Goal: Task Accomplishment & Management: Complete application form

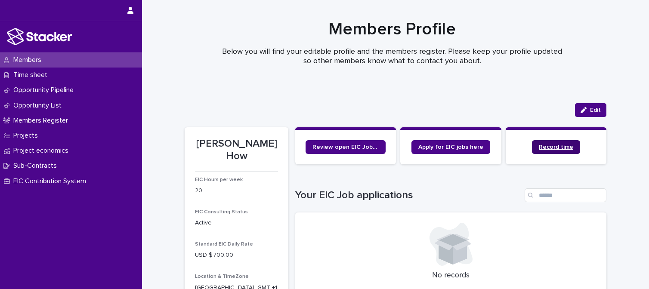
click at [555, 146] on span "Record time" at bounding box center [556, 147] width 34 height 6
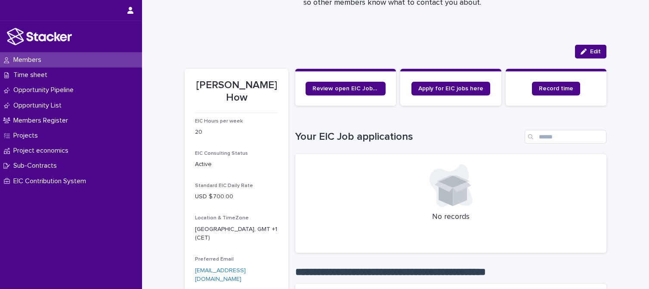
scroll to position [71, 0]
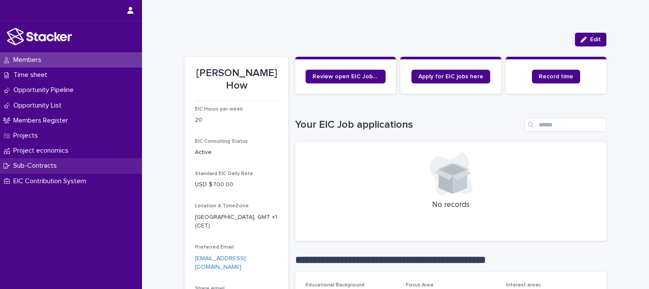
click at [40, 163] on p "Sub-Contracts" at bounding box center [37, 166] width 54 height 8
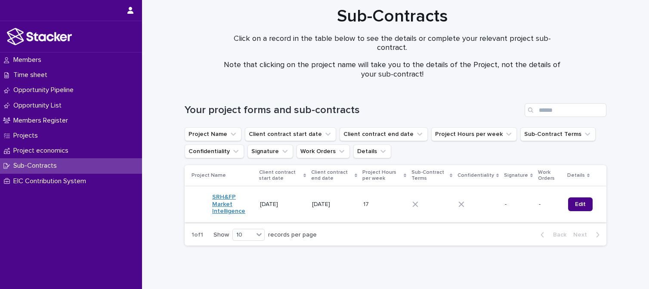
click at [224, 208] on link "SRH&FP Market Intelligence" at bounding box center [232, 205] width 41 height 22
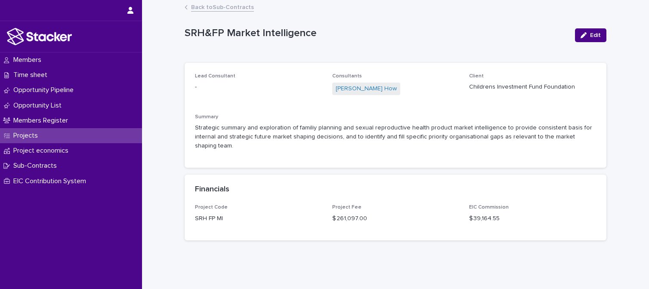
scroll to position [16, 0]
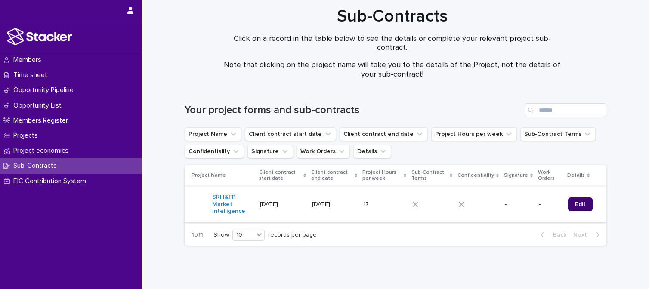
click at [575, 203] on span "Edit" at bounding box center [580, 205] width 11 height 6
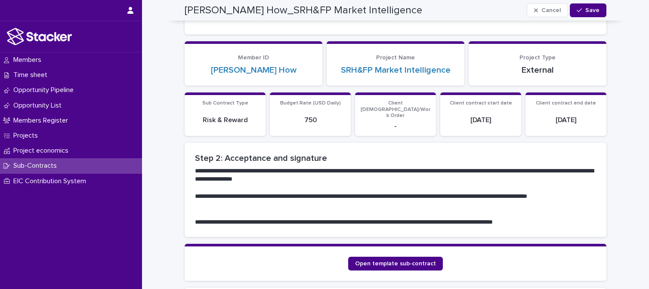
scroll to position [193, 0]
click at [390, 257] on link "Open template sub-contract" at bounding box center [395, 264] width 95 height 14
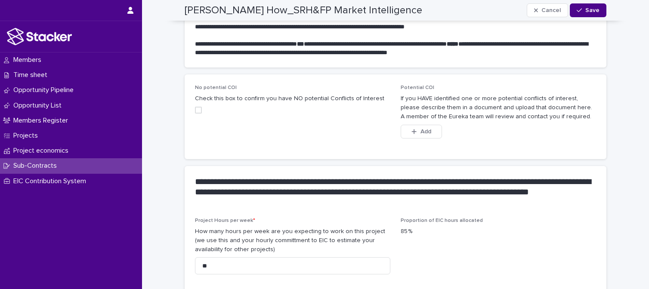
scroll to position [586, 0]
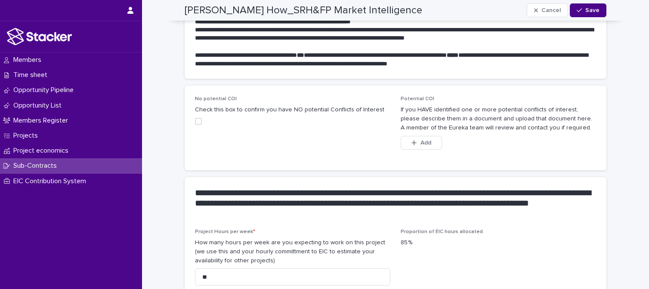
click at [197, 118] on span at bounding box center [198, 121] width 7 height 7
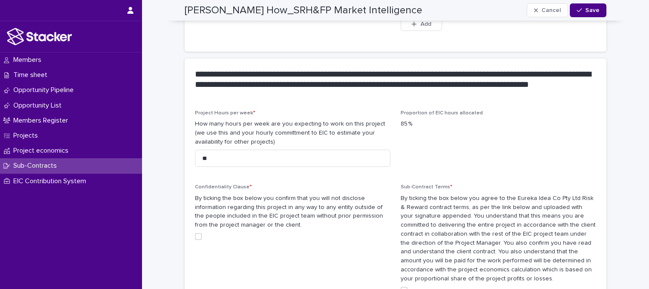
scroll to position [705, 0]
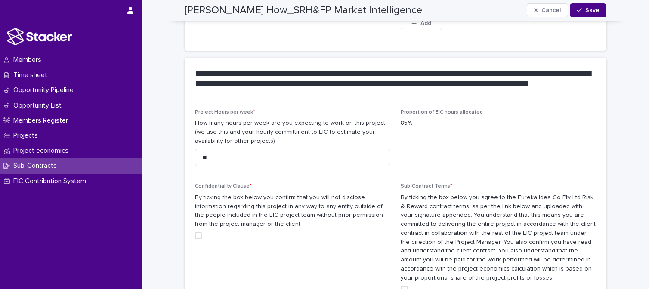
click at [197, 233] on span at bounding box center [198, 236] width 7 height 7
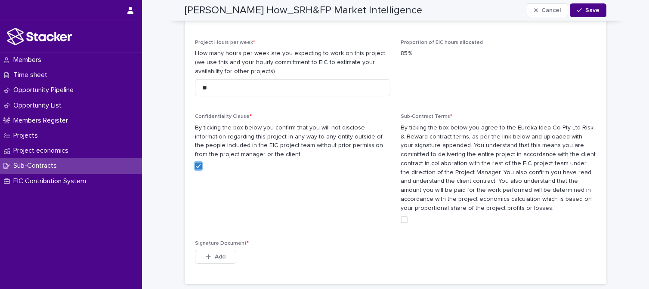
scroll to position [776, 0]
click at [403, 216] on span at bounding box center [404, 219] width 7 height 7
click at [219, 253] on span "Add" at bounding box center [220, 256] width 11 height 6
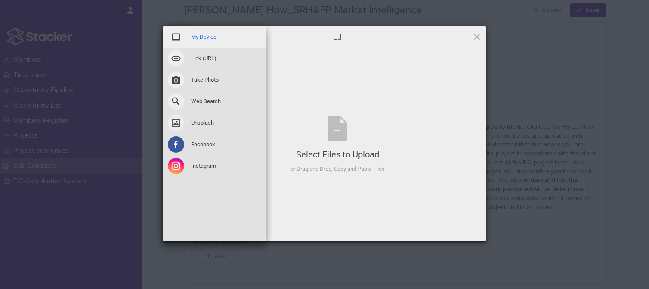
click at [201, 38] on span "My Device" at bounding box center [203, 37] width 25 height 8
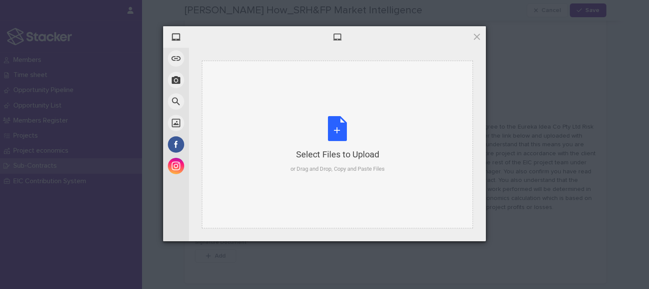
click at [344, 148] on div "Select Files to Upload or Drag and Drop, Copy and Paste Files" at bounding box center [338, 144] width 94 height 57
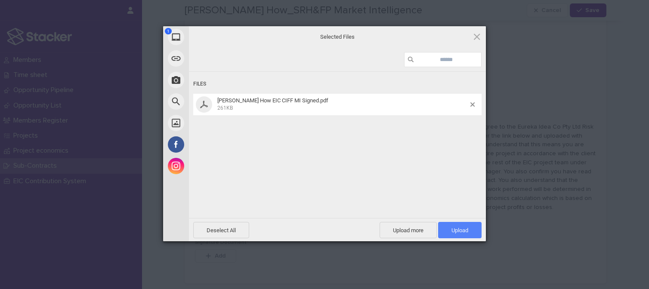
click at [460, 225] on span "Upload 1" at bounding box center [459, 230] width 43 height 16
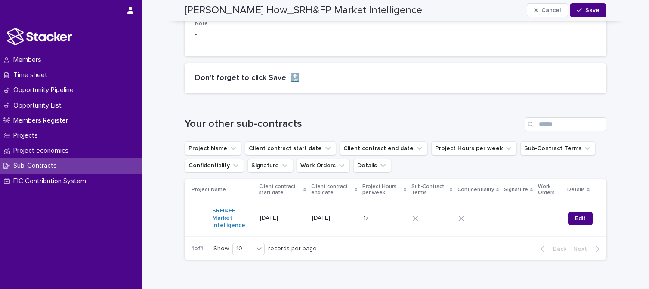
scroll to position [1175, 0]
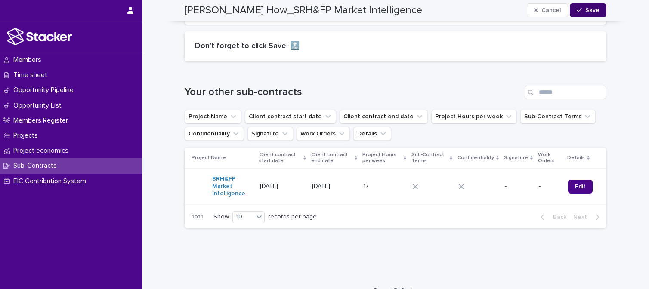
click at [593, 9] on span "Save" at bounding box center [593, 10] width 14 height 6
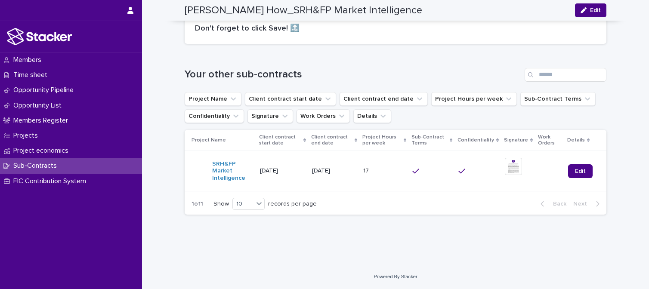
scroll to position [1015, 0]
